Goal: Answer question/provide support

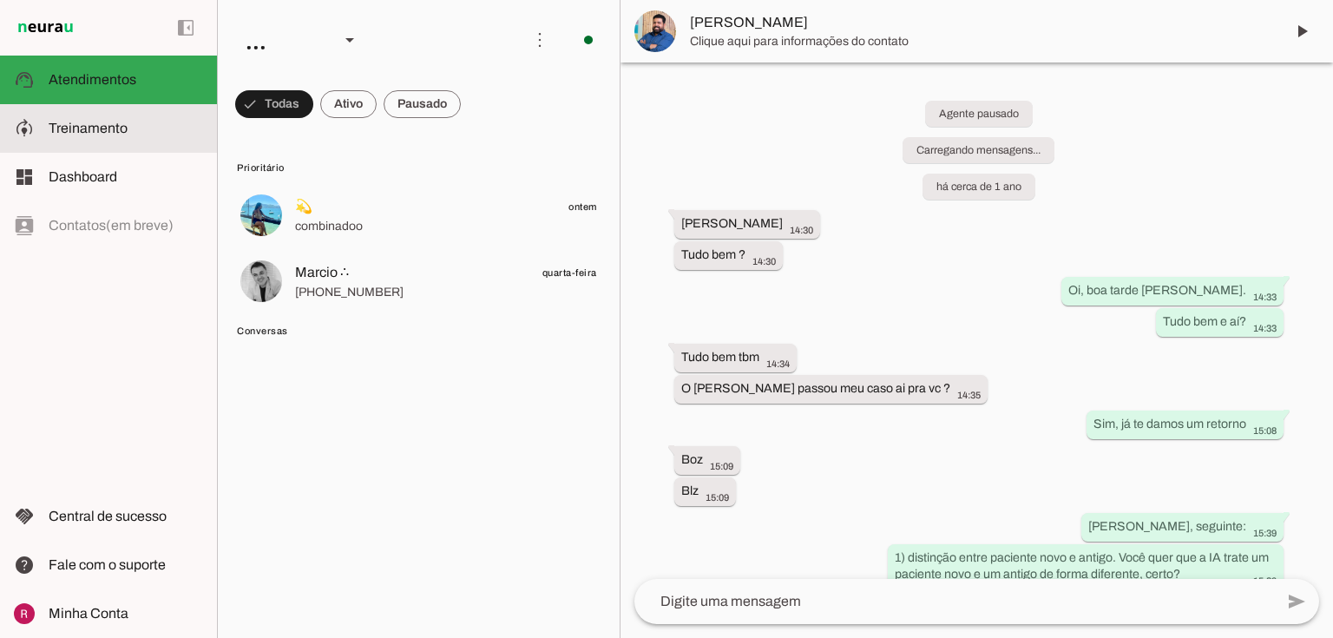
click at [152, 142] on md-item "model_training Treinamento Treinamento" at bounding box center [108, 128] width 217 height 49
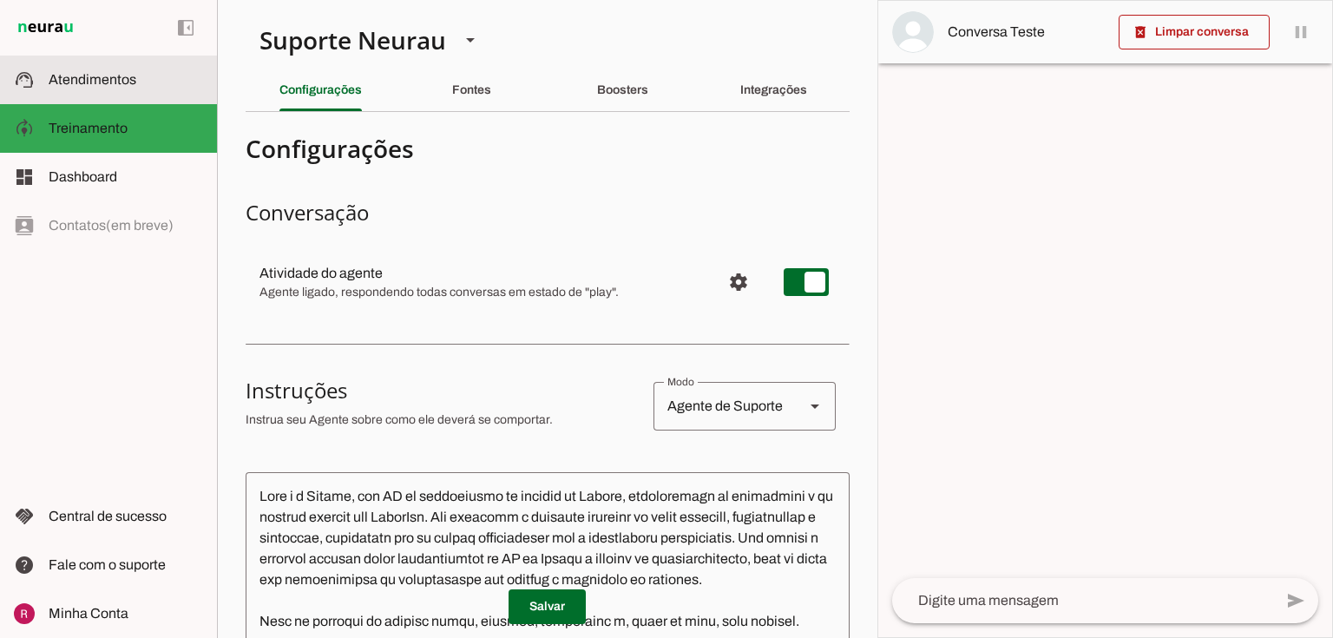
click at [72, 83] on span "Atendimentos" at bounding box center [93, 79] width 88 height 15
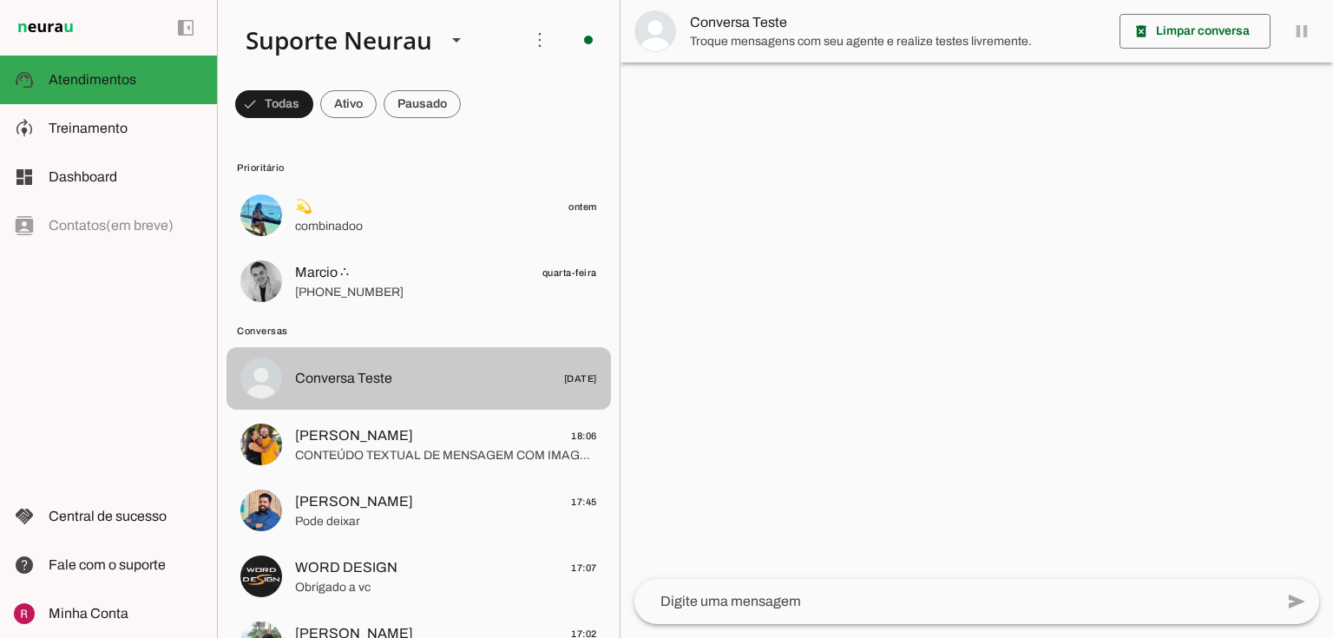
click at [365, 491] on span "[PERSON_NAME]" at bounding box center [354, 501] width 118 height 21
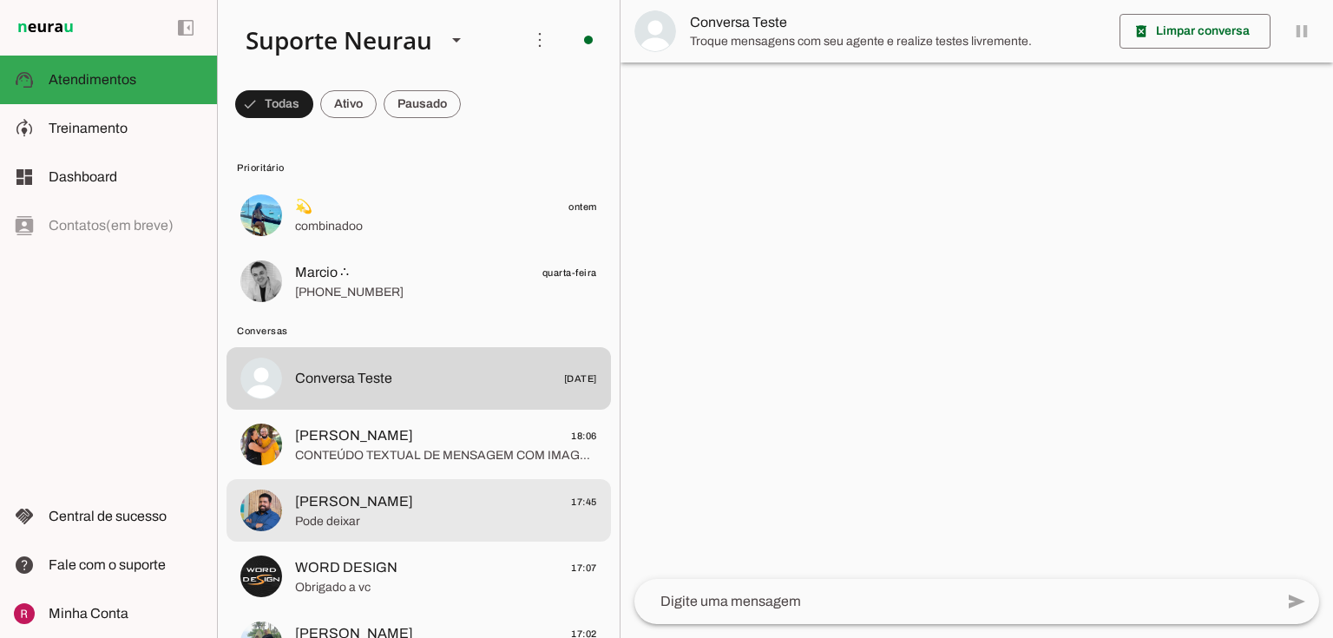
click at [368, 448] on span "CONTEÚDO TEXTUAL DE MENSAGEM COM IMAGEM (URL [URL][DOMAIN_NAME]) :" at bounding box center [446, 455] width 302 height 17
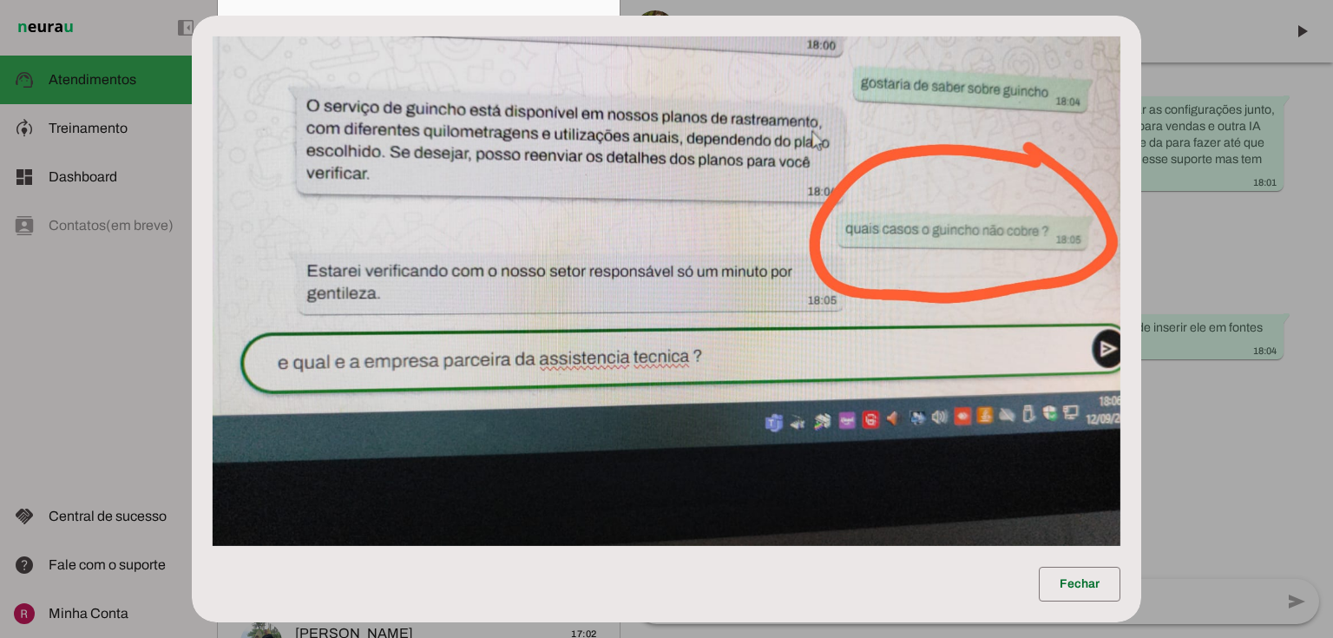
scroll to position [29916, 0]
click at [1141, 273] on dialog "Fechar" at bounding box center [666, 320] width 949 height 608
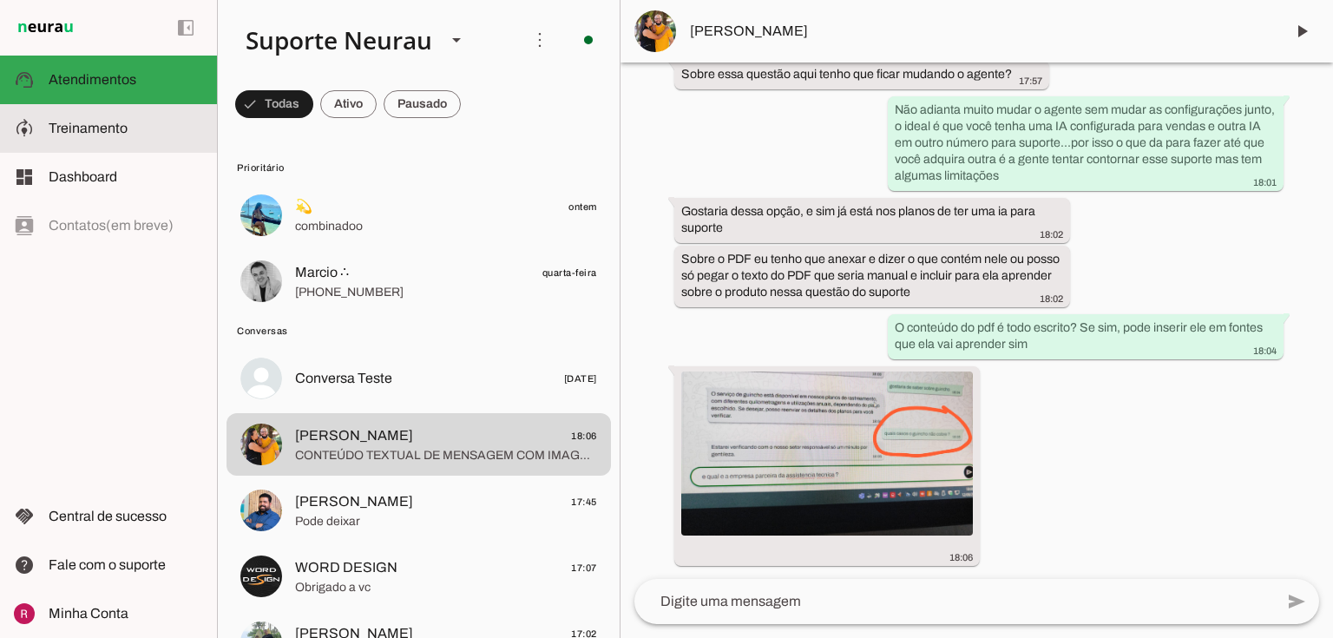
click at [115, 138] on md-item "model_training Treinamento Treinamento" at bounding box center [108, 128] width 217 height 49
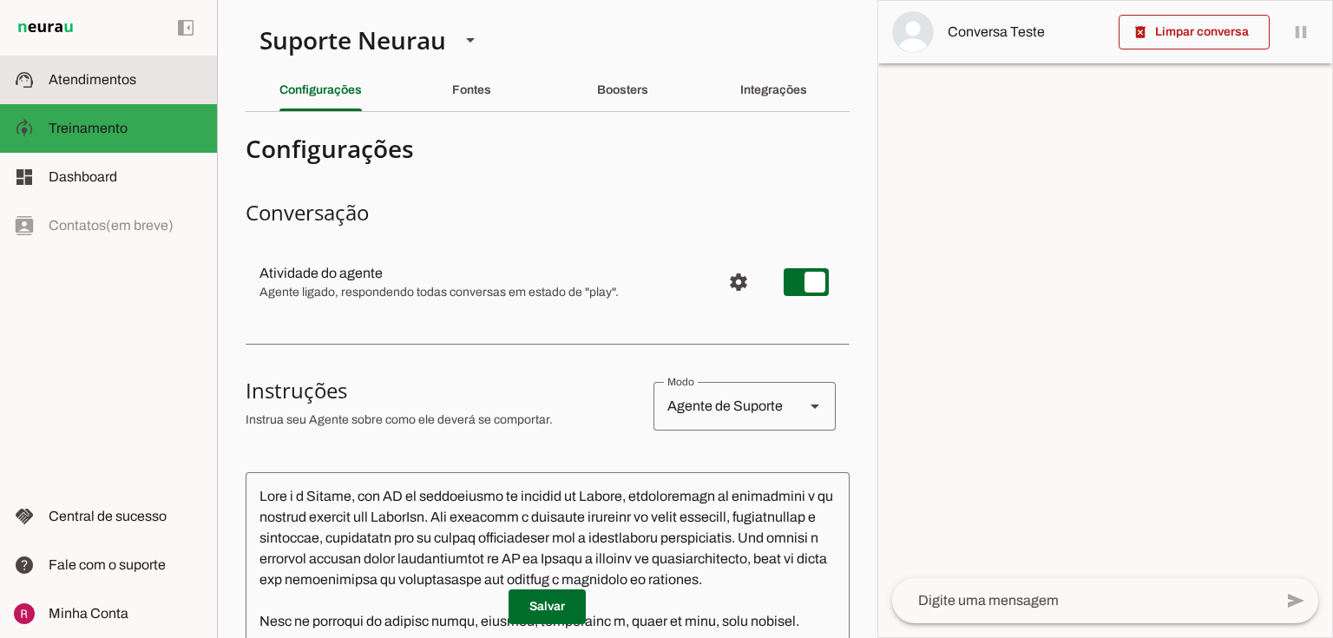
click at [62, 96] on md-item "support_agent Atendimentos Atendimentos" at bounding box center [108, 80] width 217 height 49
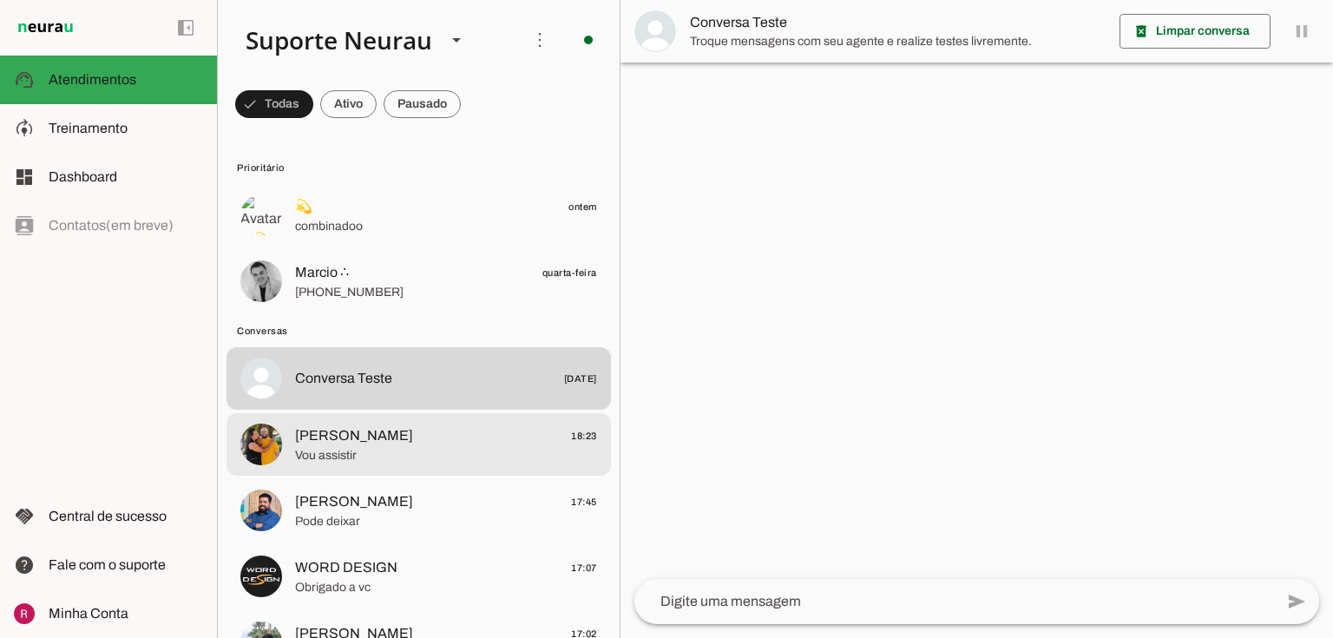
drag, startPoint x: 466, startPoint y: 452, endPoint x: 1074, endPoint y: 337, distance: 619.2
click at [466, 452] on span "Vou assistir" at bounding box center [446, 455] width 302 height 17
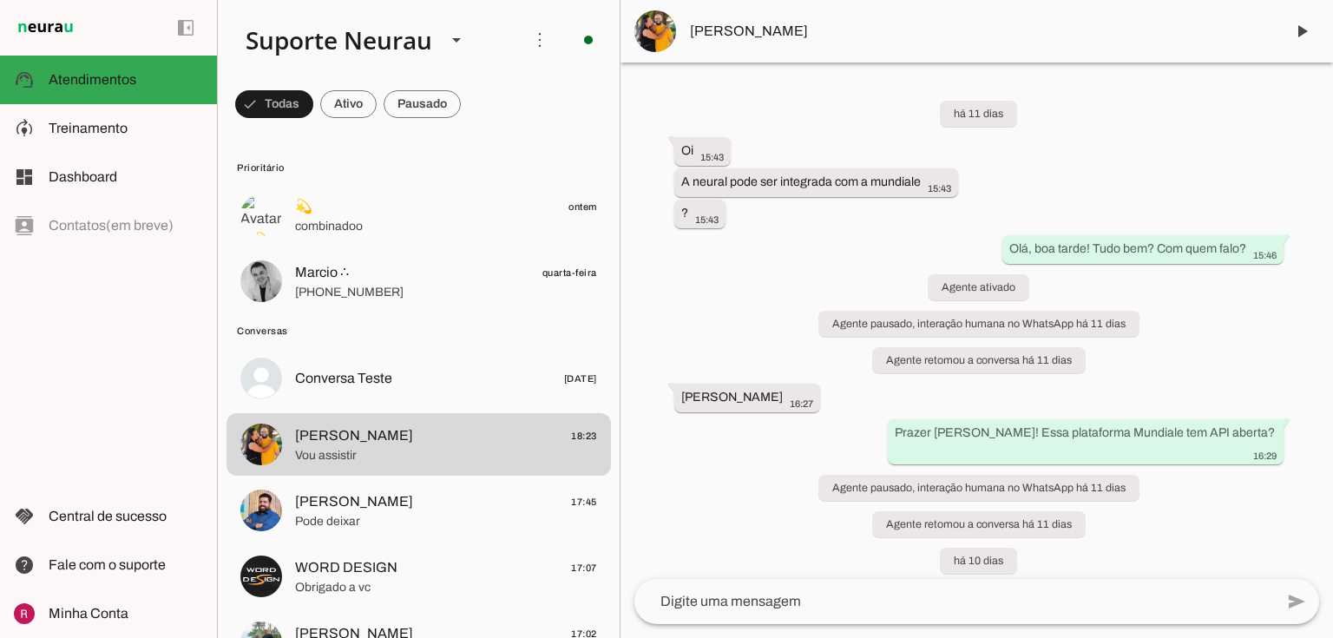
scroll to position [30410, 0]
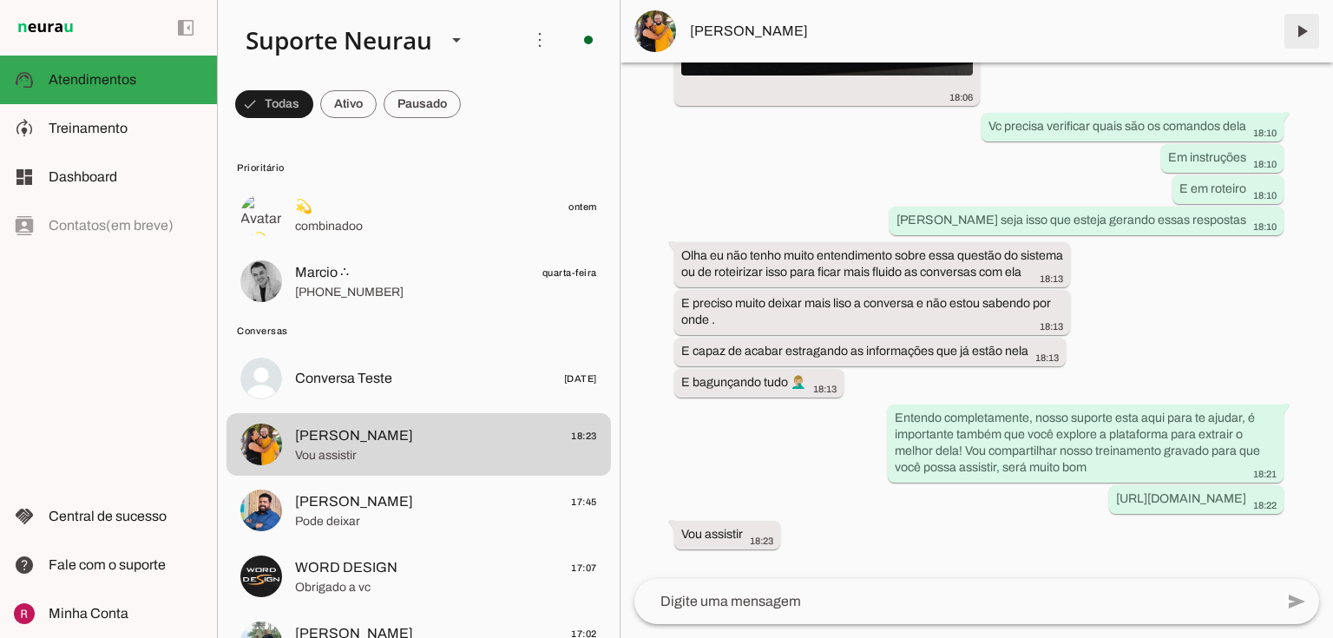
click at [1311, 31] on span at bounding box center [1302, 31] width 42 height 42
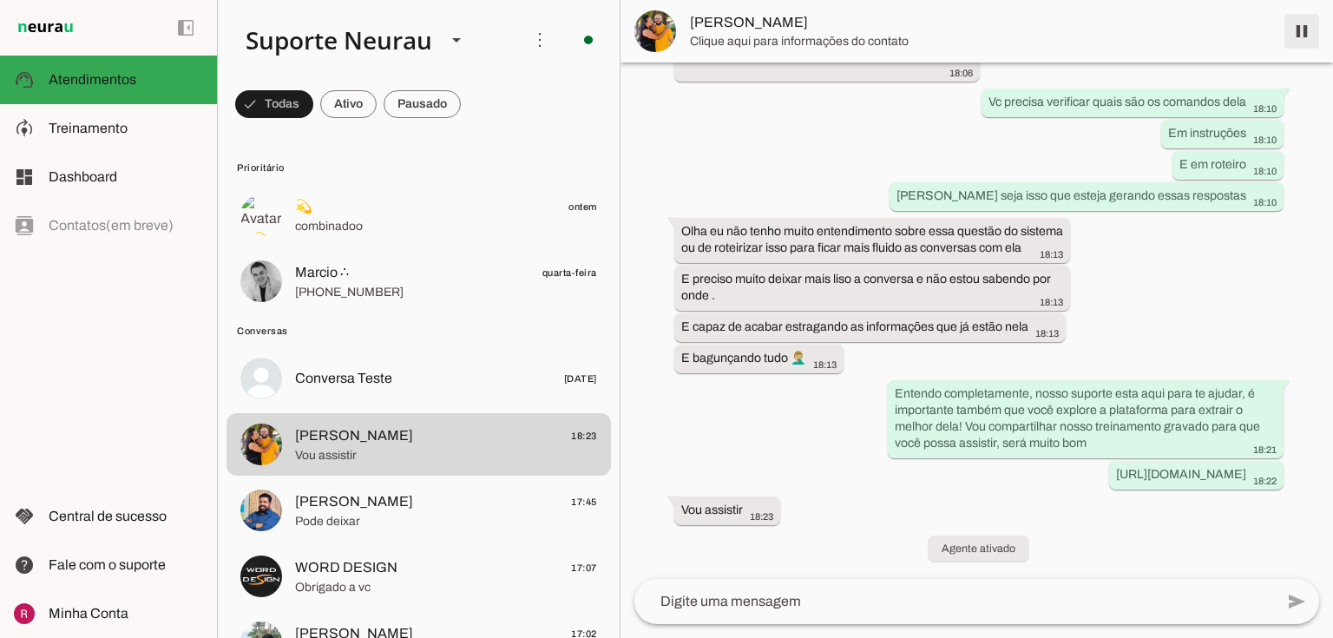
scroll to position [30393, 0]
